Goal: Task Accomplishment & Management: Use online tool/utility

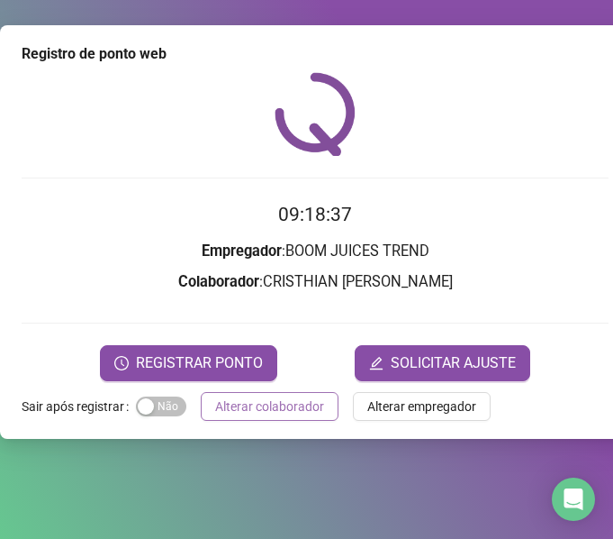
click at [302, 396] on span "Alterar colaborador" at bounding box center [269, 406] width 109 height 20
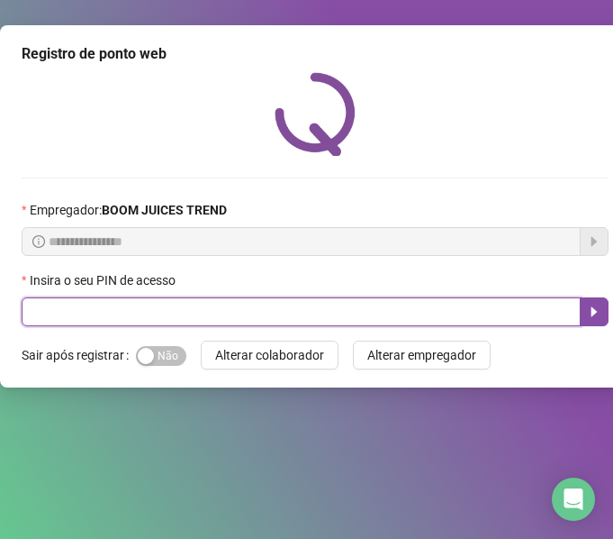
click at [329, 322] on input "text" at bounding box center [301, 311] width 559 height 29
type input "****"
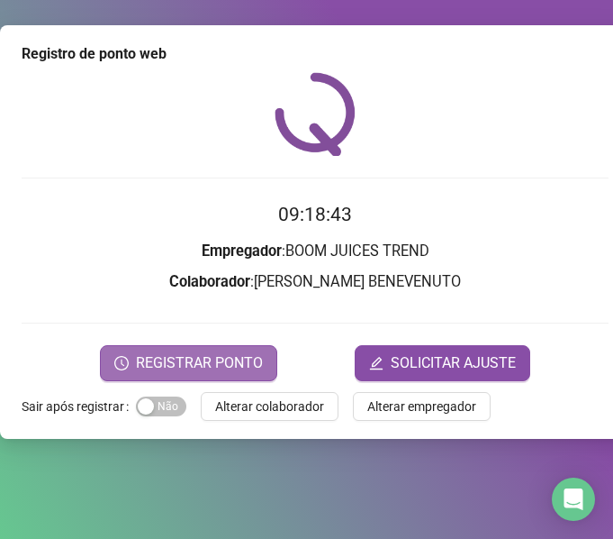
click at [245, 345] on button "REGISTRAR PONTO" at bounding box center [188, 363] width 177 height 36
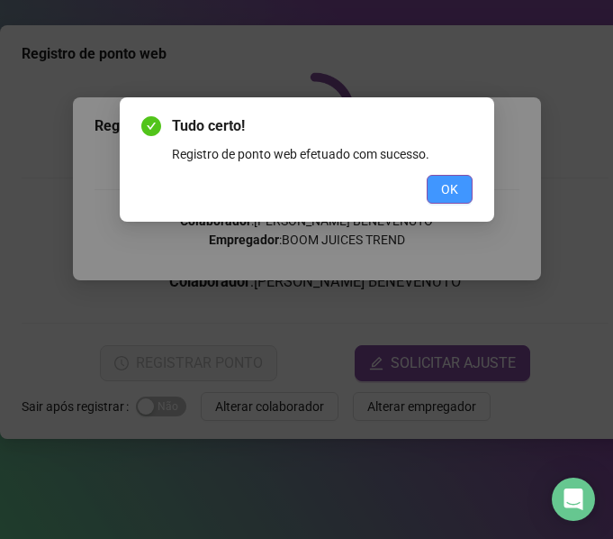
click at [445, 197] on span "OK" at bounding box center [449, 189] width 17 height 20
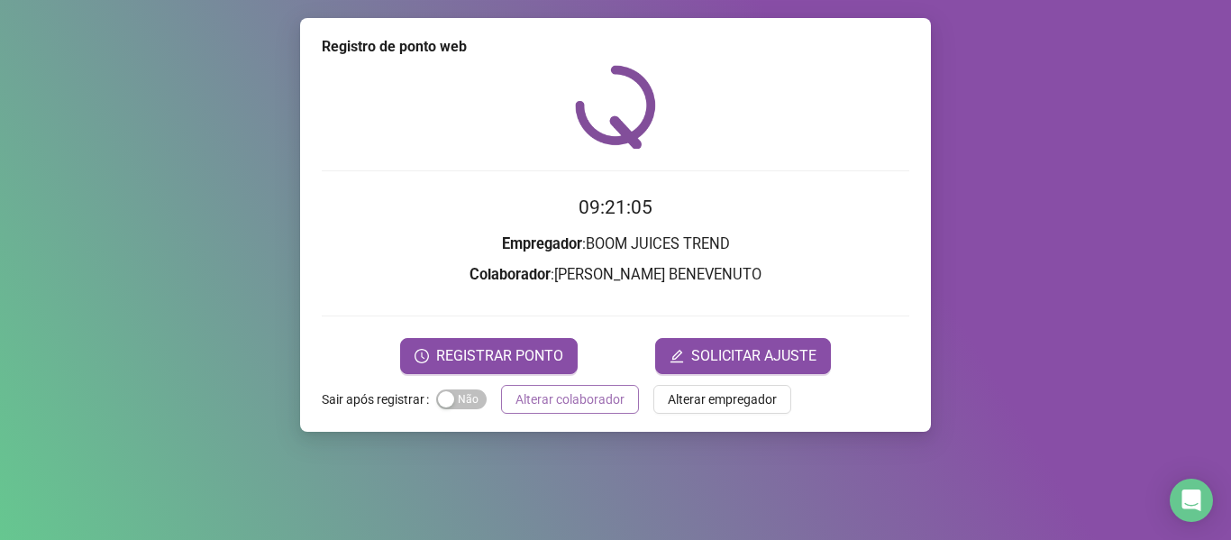
click at [567, 401] on span "Alterar colaborador" at bounding box center [569, 399] width 109 height 20
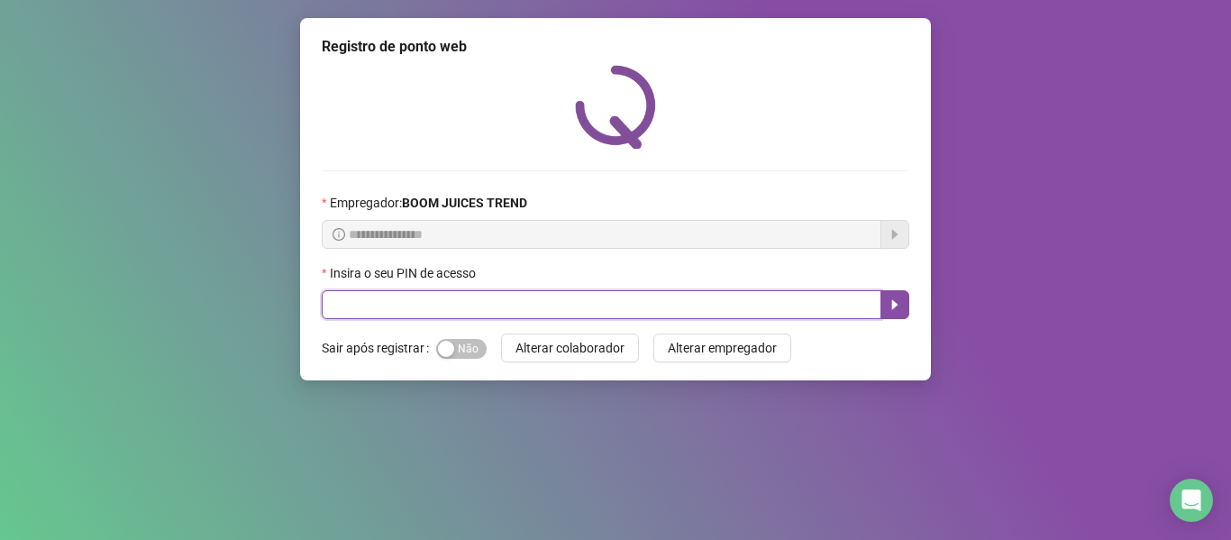
click at [613, 313] on input "text" at bounding box center [601, 304] width 559 height 29
type input "****"
click at [613, 305] on icon "caret-right" at bounding box center [894, 304] width 14 height 14
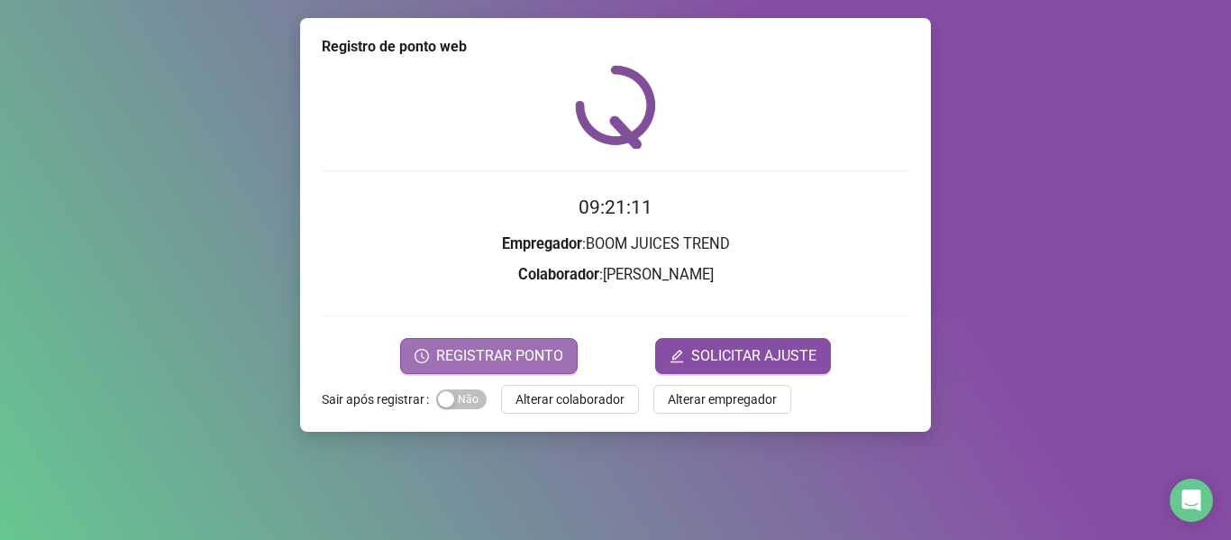
click at [479, 353] on span "REGISTRAR PONTO" at bounding box center [499, 356] width 127 height 22
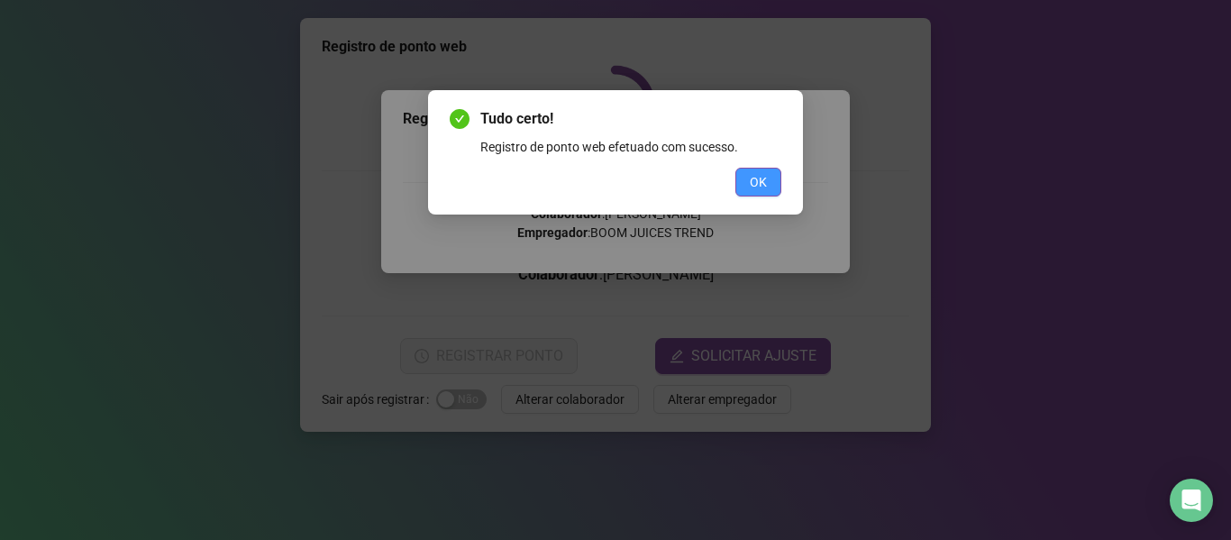
click at [613, 191] on span "OK" at bounding box center [757, 182] width 17 height 20
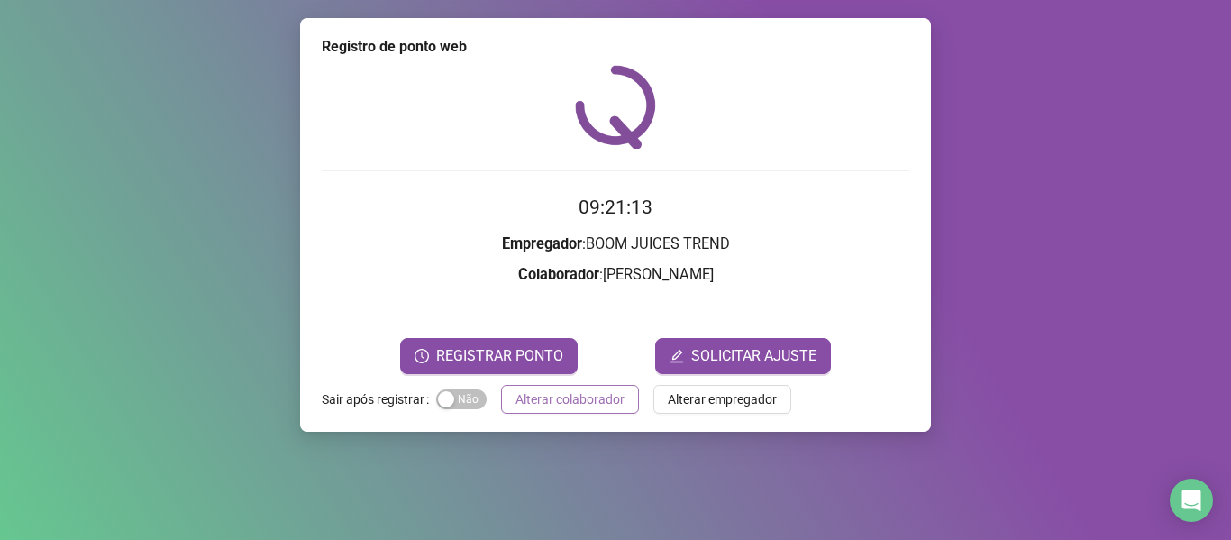
click at [595, 404] on span "Alterar colaborador" at bounding box center [569, 399] width 109 height 20
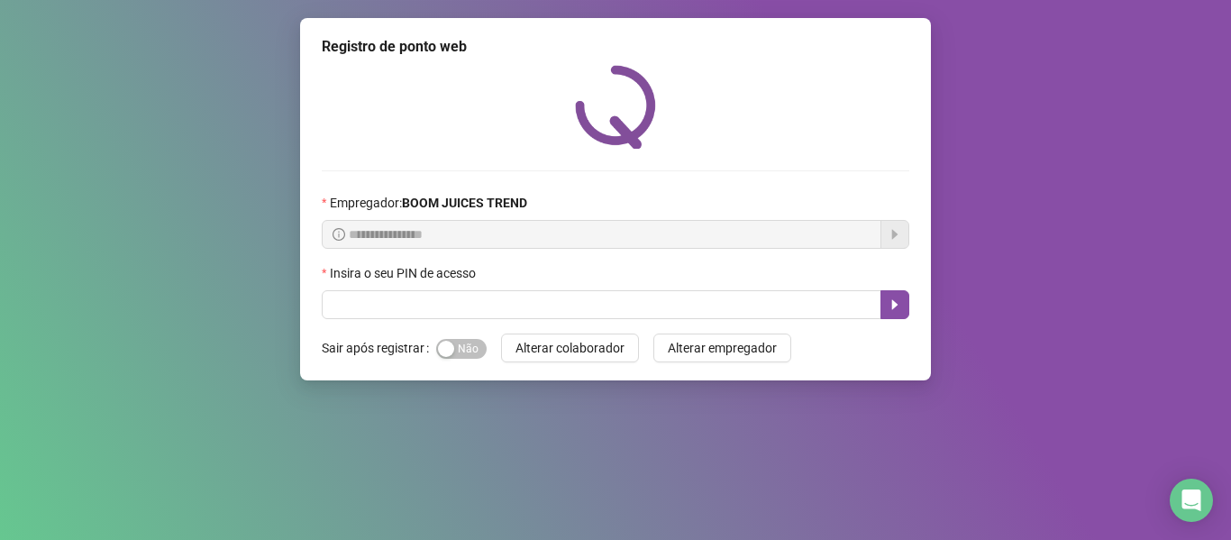
click at [501, 333] on button "Alterar colaborador" at bounding box center [570, 347] width 138 height 29
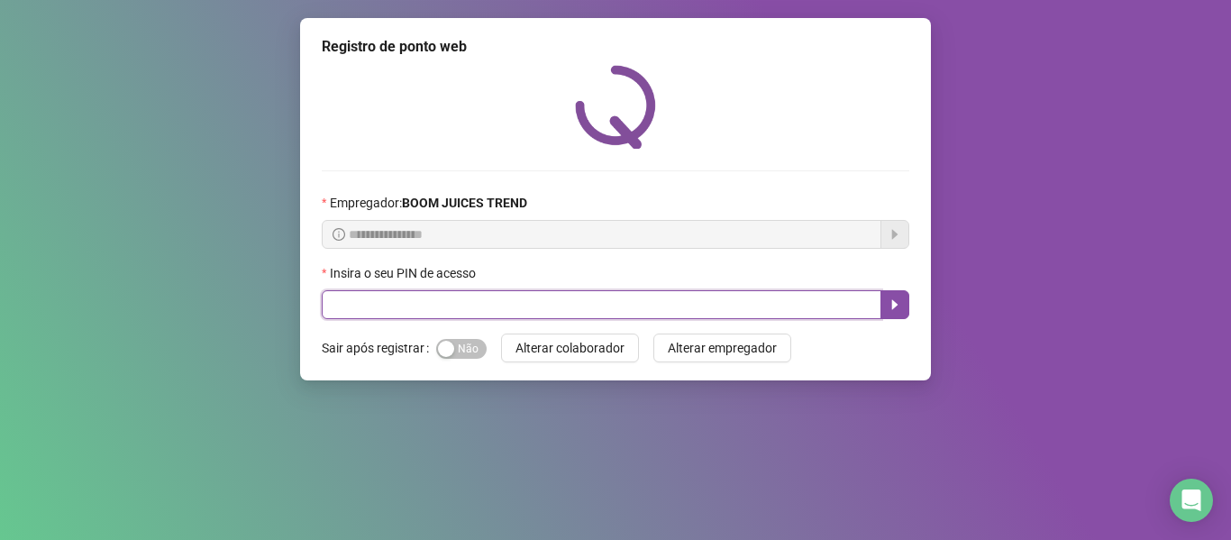
click at [612, 299] on input "text" at bounding box center [601, 304] width 559 height 29
type input "****"
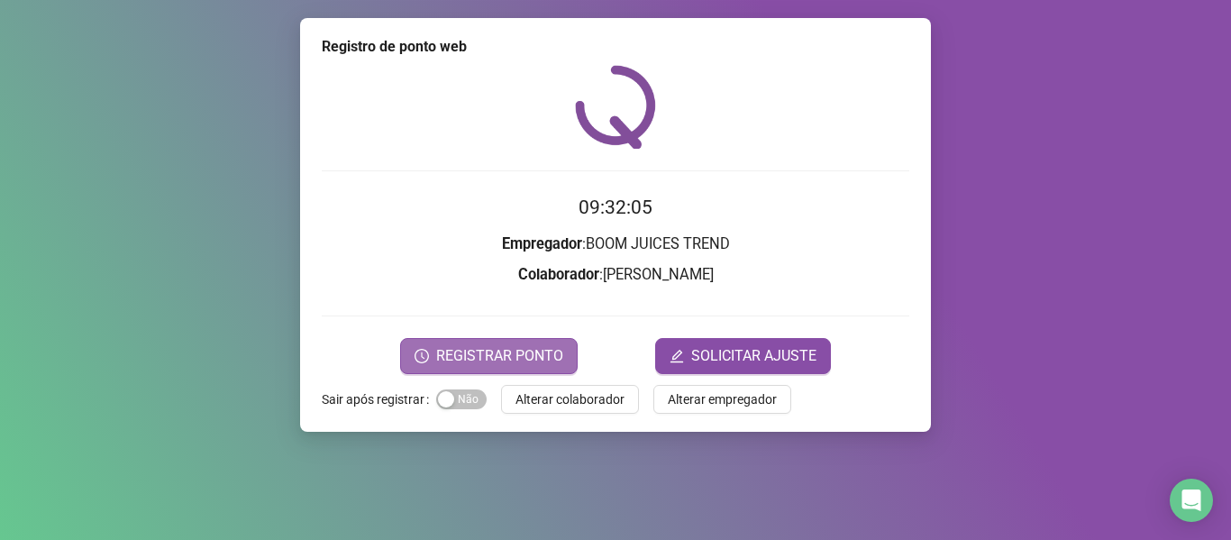
click at [513, 343] on button "REGISTRAR PONTO" at bounding box center [488, 356] width 177 height 36
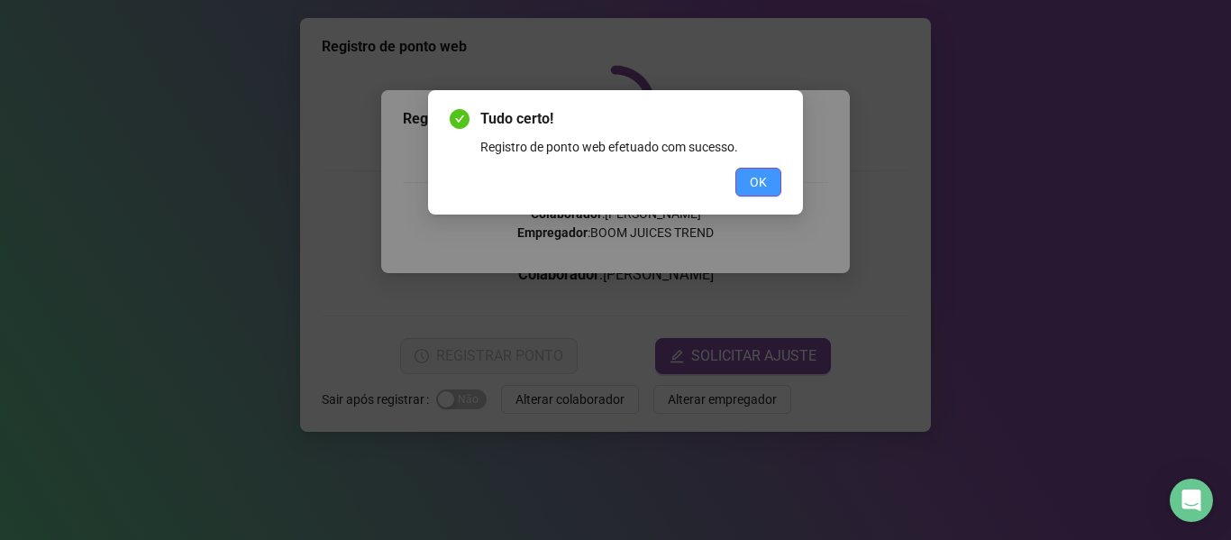
click at [613, 195] on button "OK" at bounding box center [758, 182] width 46 height 29
